Goal: Transaction & Acquisition: Purchase product/service

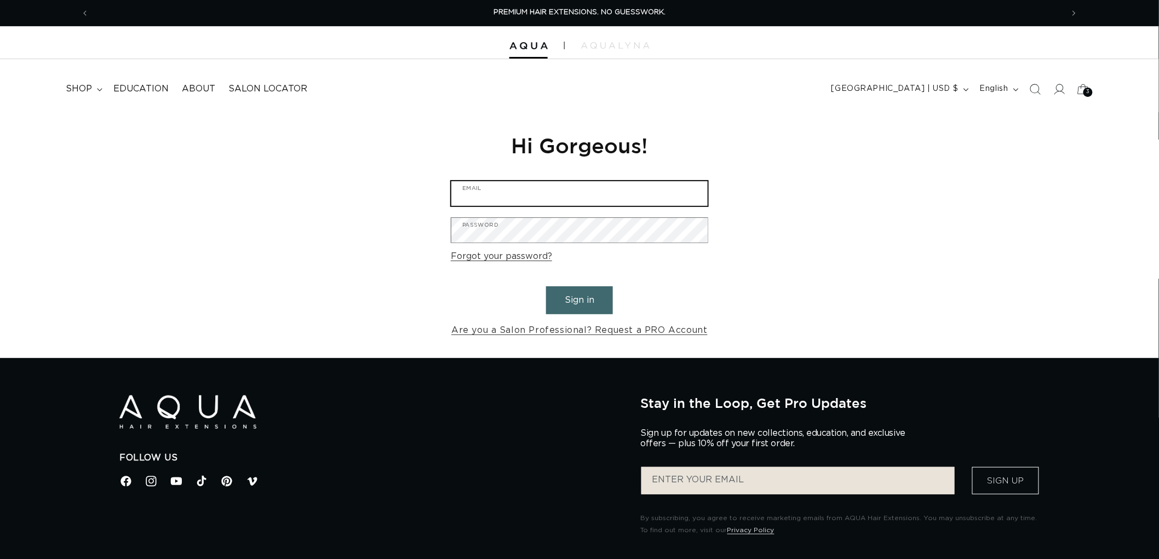
type input "graphics@pabeauty.com"
click at [577, 300] on button "Sign in" at bounding box center [579, 300] width 67 height 28
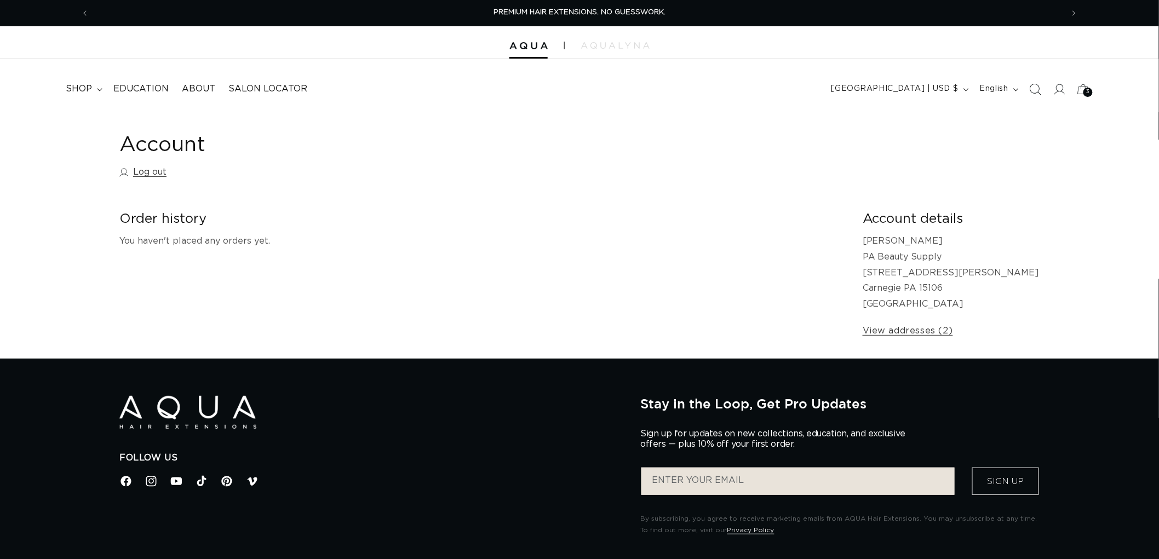
click at [1039, 89] on icon "Search" at bounding box center [1035, 89] width 11 height 11
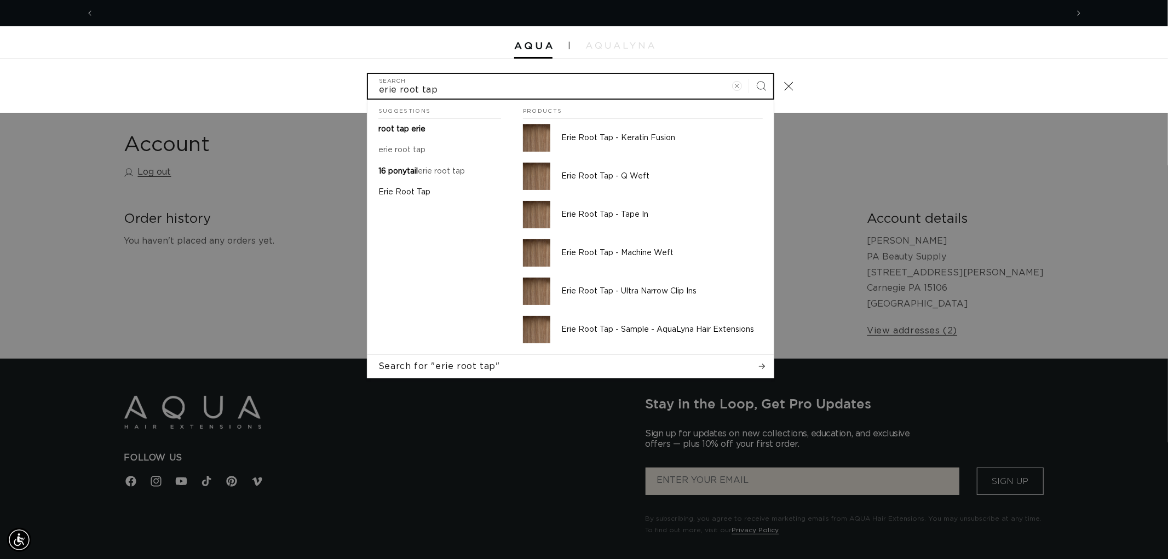
scroll to position [0, 1947]
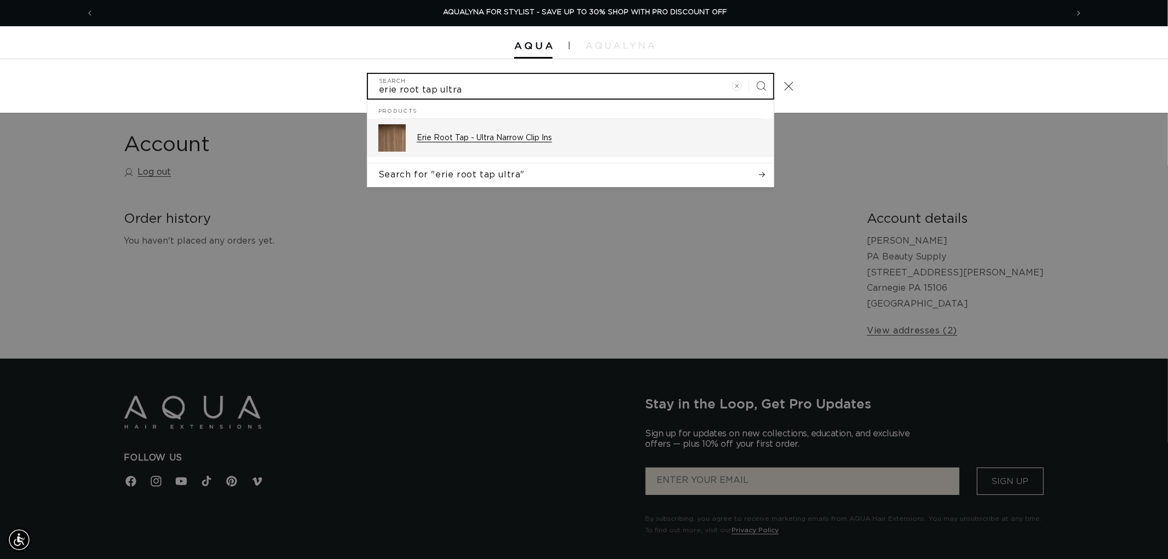
type input "erie root tap ultra"
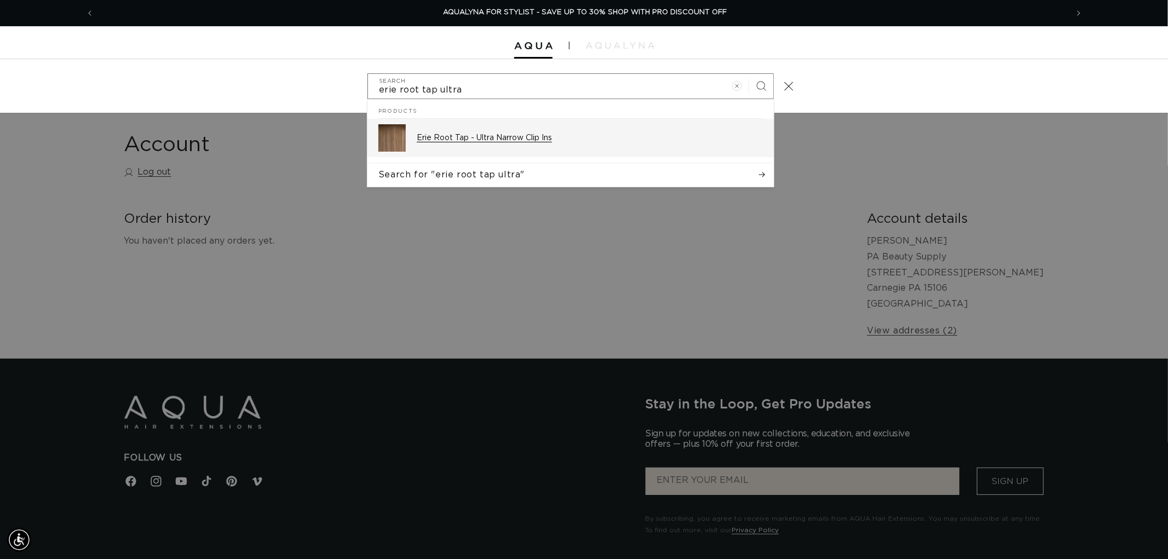
click at [550, 135] on p "Erie Root Tap - Ultra Narrow Clip Ins" at bounding box center [590, 138] width 346 height 10
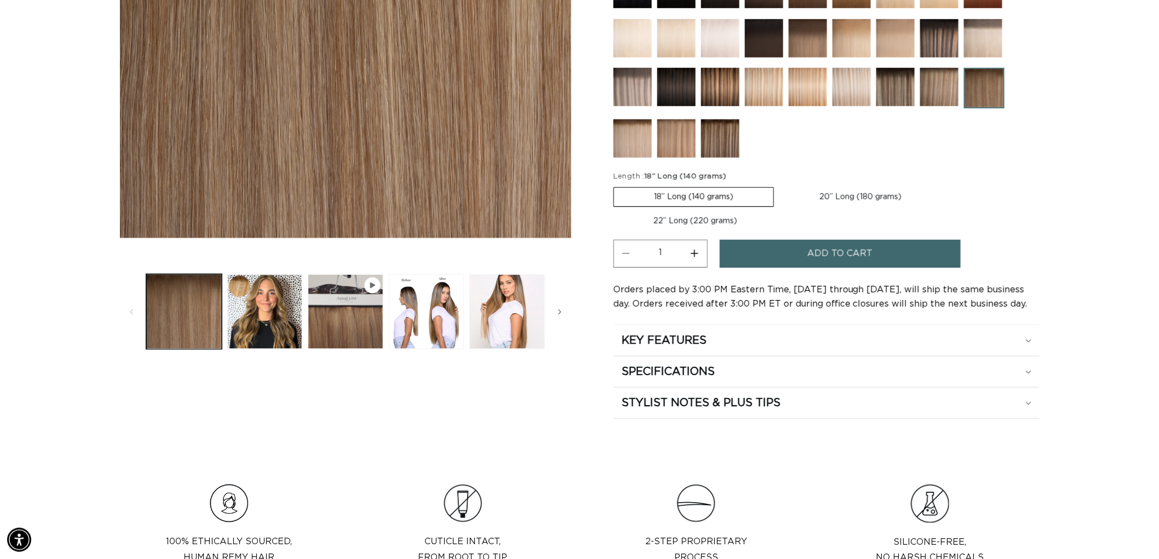
scroll to position [0, 1947]
